Goal: Check status: Check status

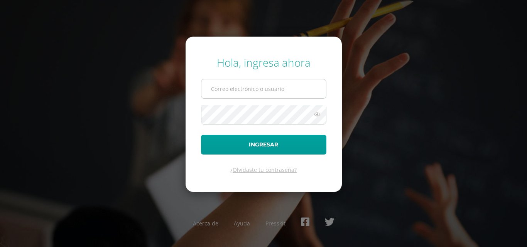
click at [227, 90] on input "text" at bounding box center [263, 89] width 125 height 19
type input "COS00347@osoriosandoval.edu.gt"
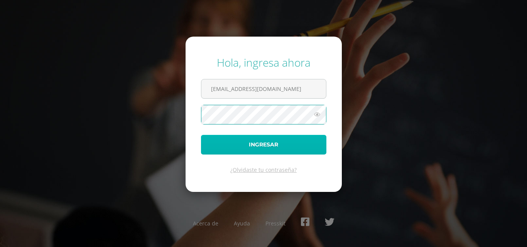
click at [261, 144] on button "Ingresar" at bounding box center [263, 145] width 125 height 20
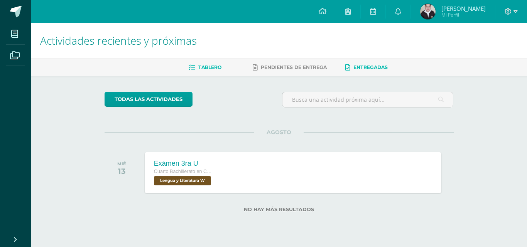
click at [362, 64] on link "Entregadas" at bounding box center [366, 67] width 42 height 12
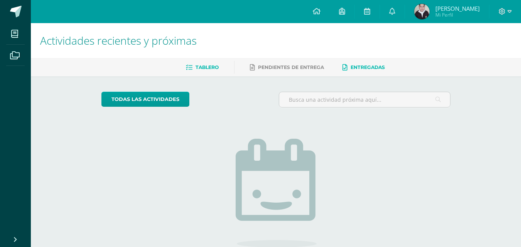
click at [201, 66] on span "Tablero" at bounding box center [207, 67] width 23 height 6
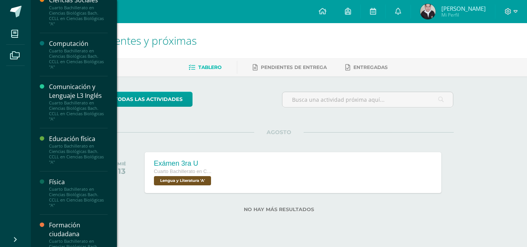
scroll to position [154, 0]
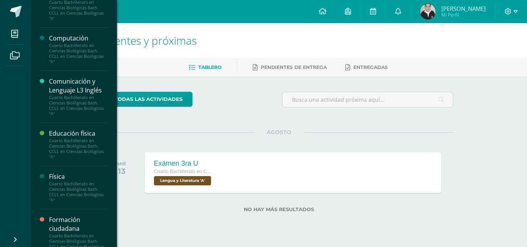
click at [69, 39] on div "Computación" at bounding box center [78, 38] width 59 height 9
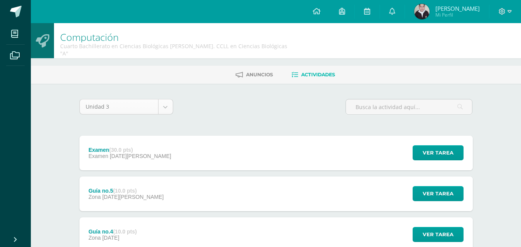
click at [169, 99] on body "Mis cursos Archivos Cerrar panel Anatomía y Fisiología Cuarto Bachillerato en C…" at bounding box center [260, 233] width 521 height 467
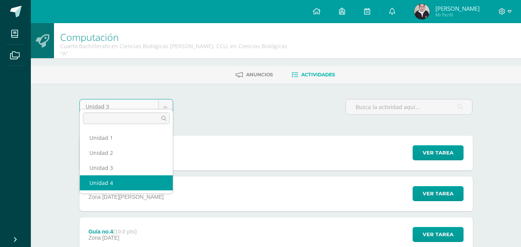
select select "Unidad 4"
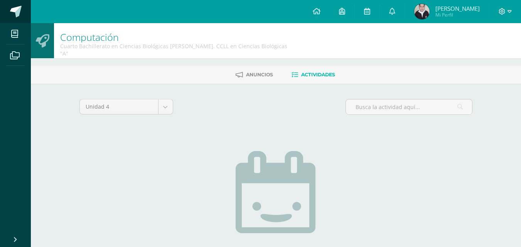
click at [15, 12] on span at bounding box center [16, 12] width 12 height 12
